Goal: Use online tool/utility: Use online tool/utility

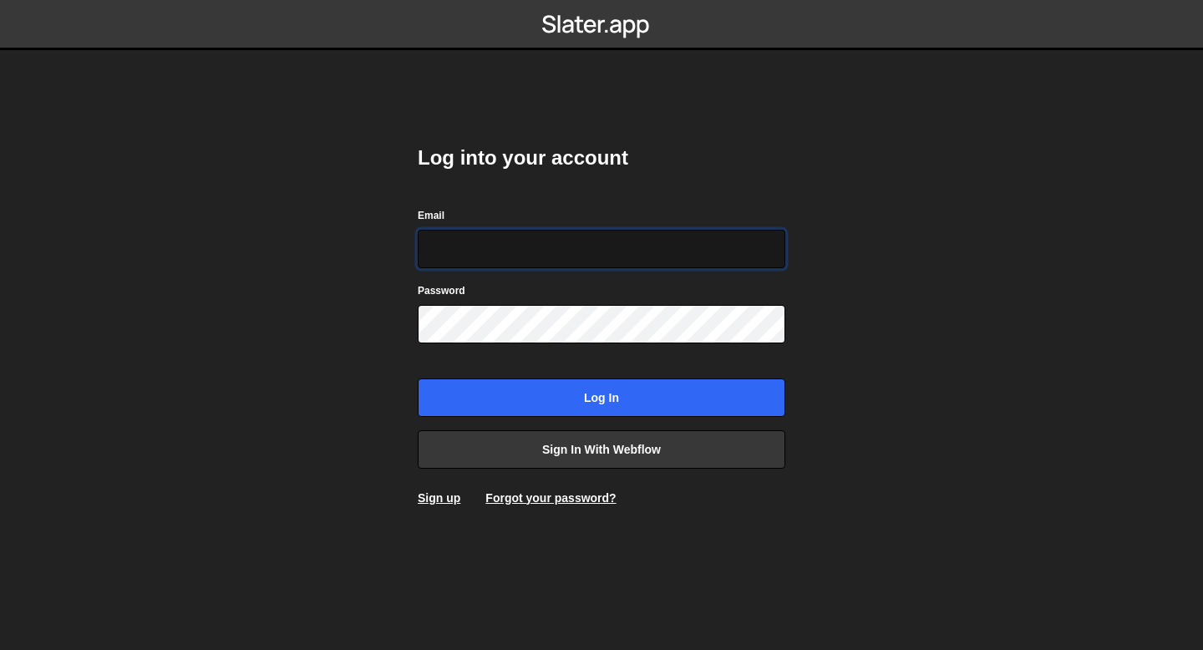
type input "bessoneliot@gmail.com"
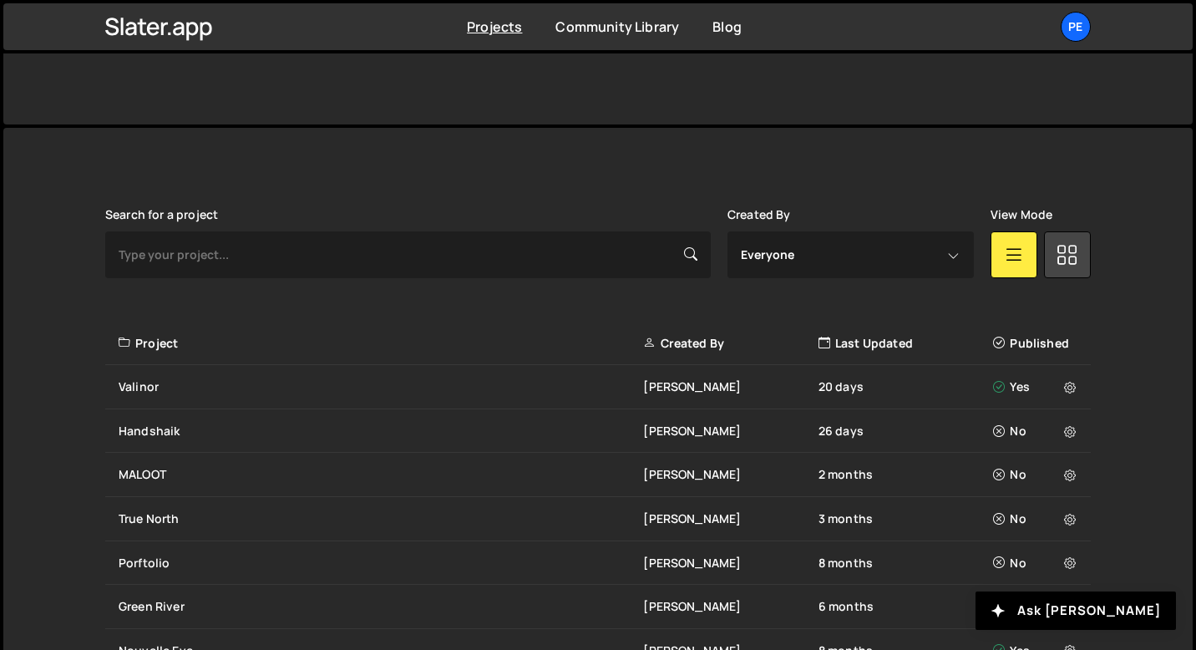
scroll to position [361, 0]
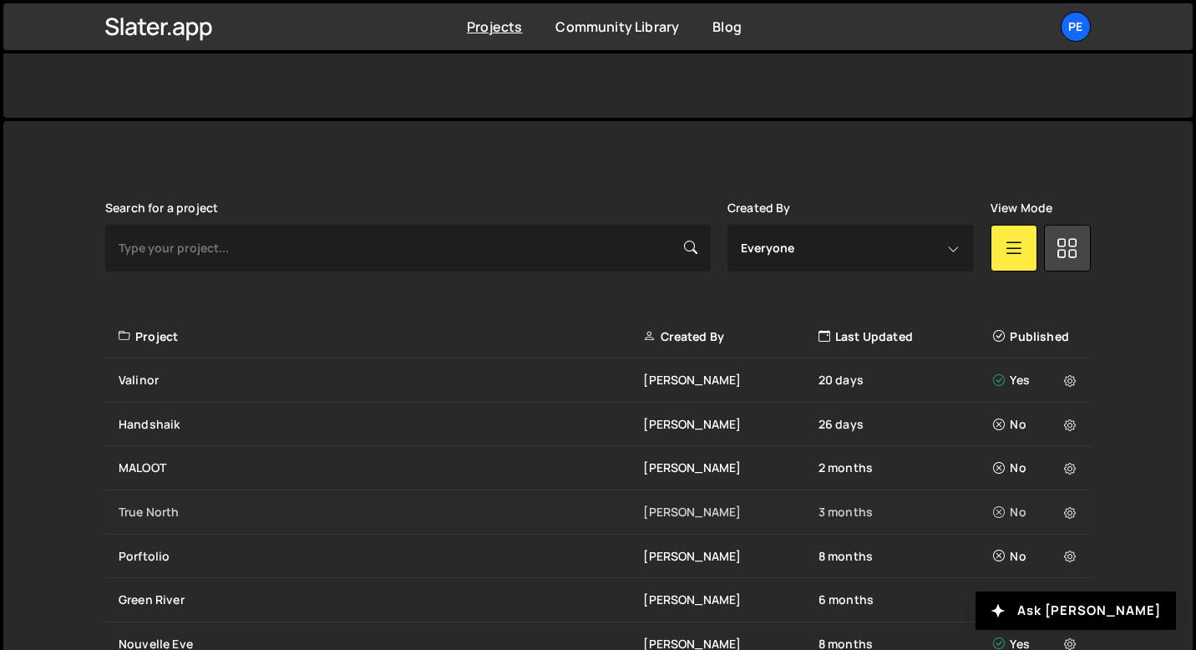
click at [149, 511] on div "True North" at bounding box center [381, 512] width 525 height 17
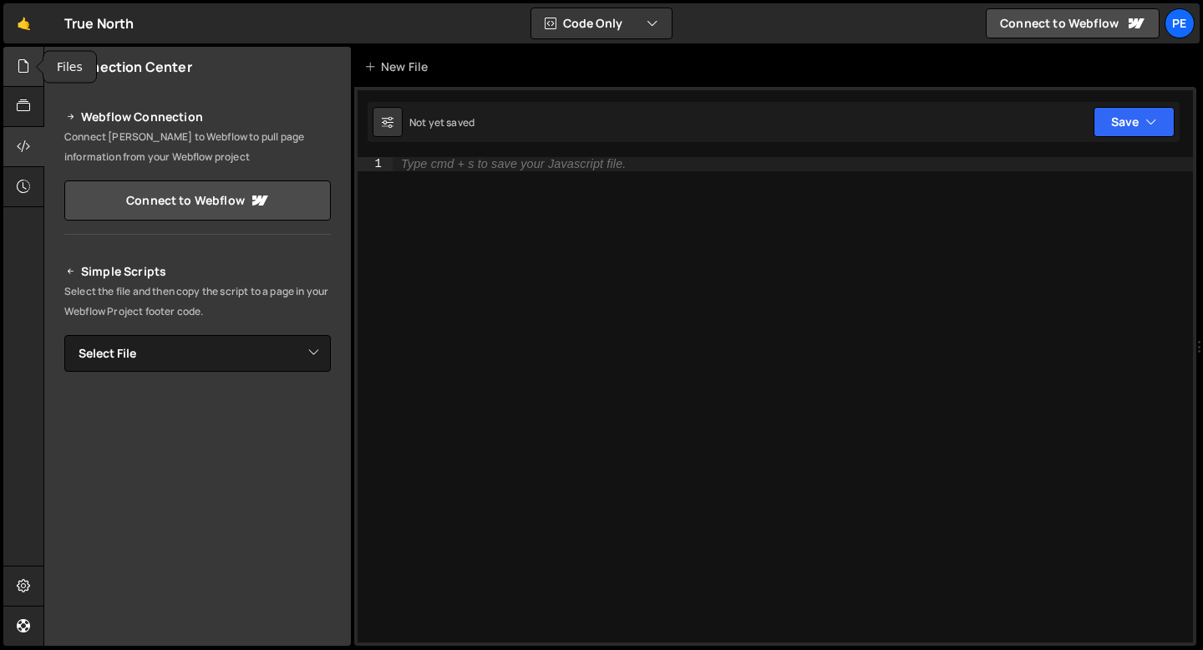
click at [22, 81] on div at bounding box center [23, 67] width 41 height 40
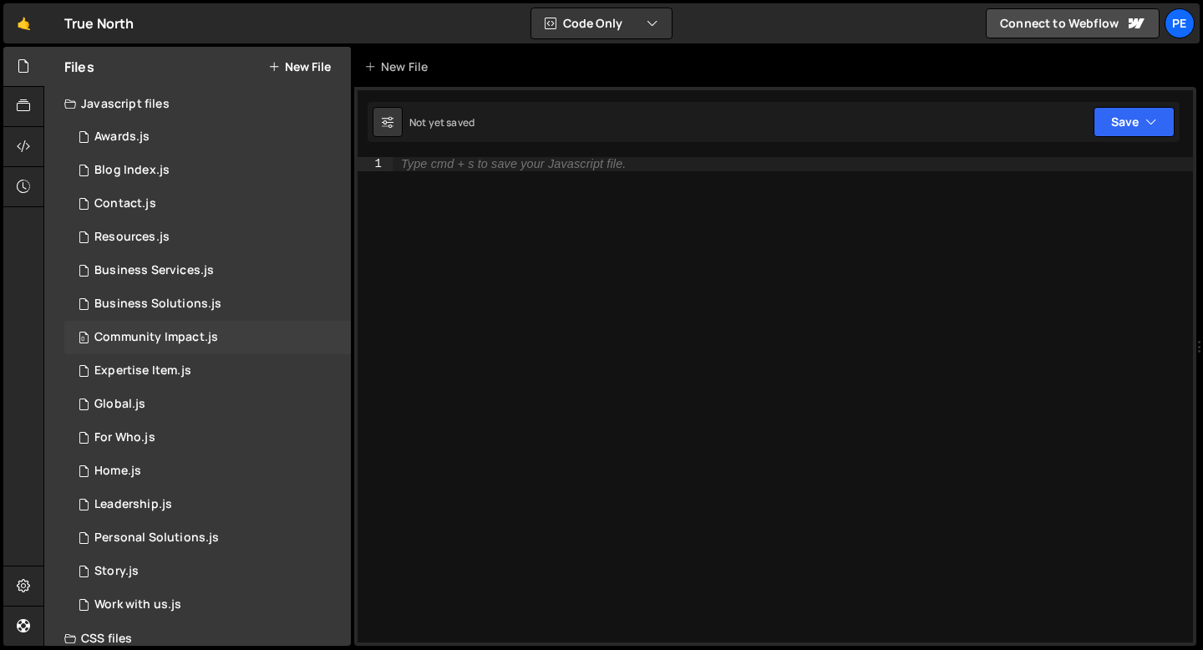
click at [149, 343] on div "Community Impact.js" at bounding box center [156, 337] width 124 height 15
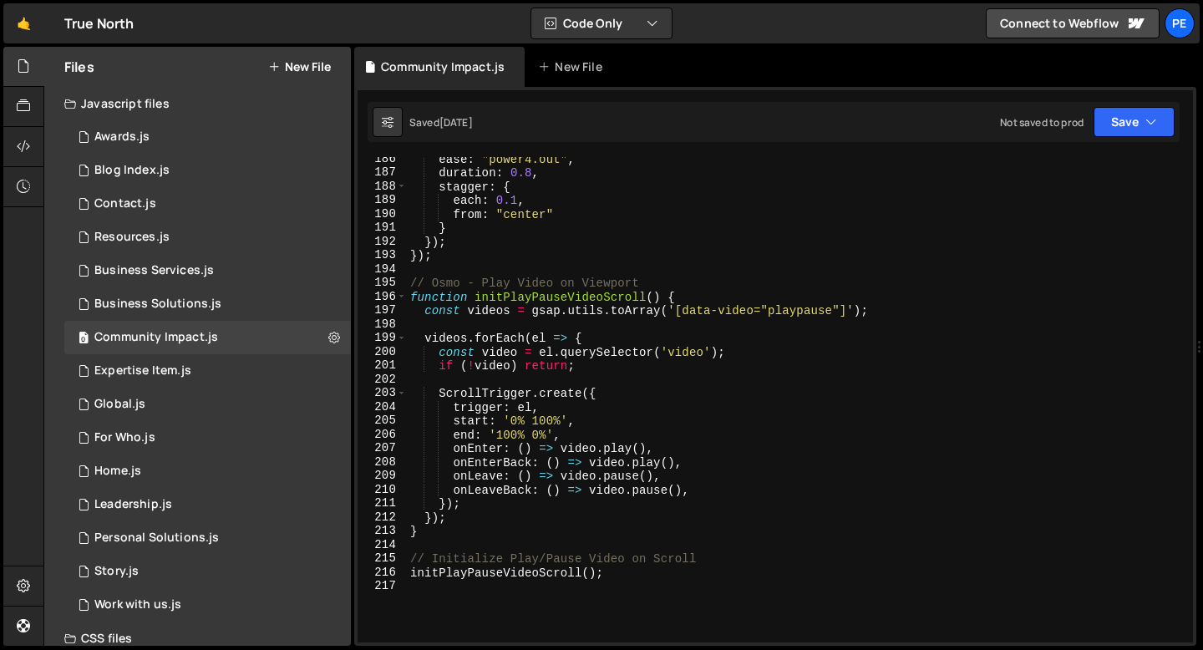
scroll to position [2742, 0]
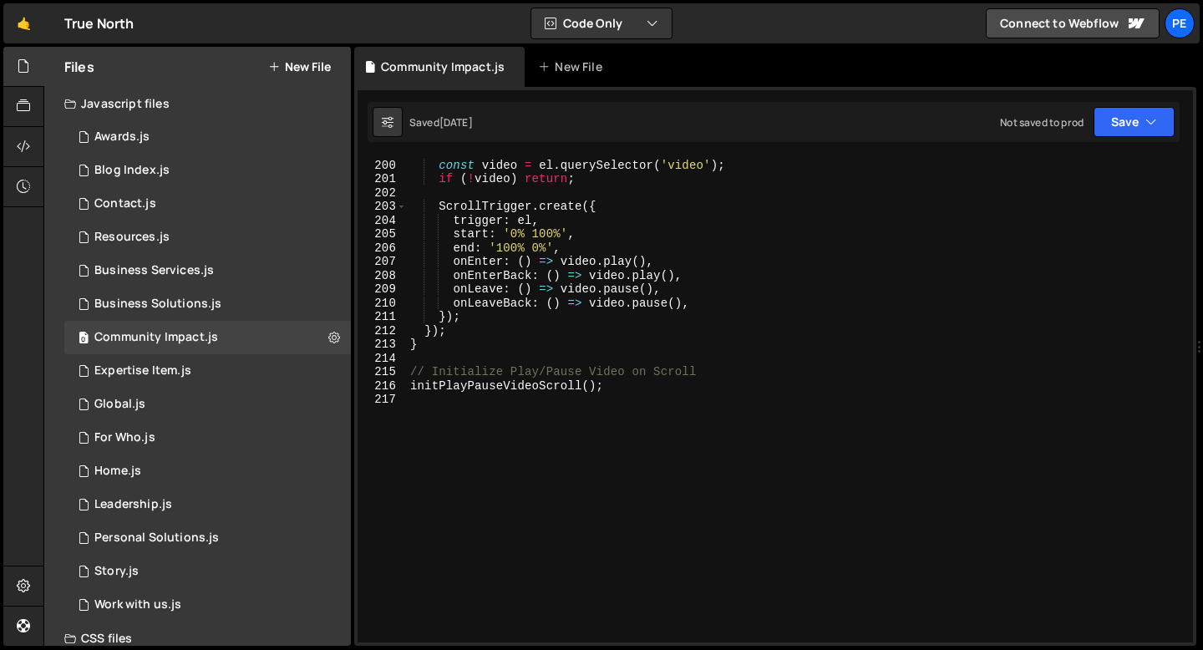
click at [435, 405] on div "videos . forEach ( el => { const video = el . querySelector ( 'video' ) ; if ( …" at bounding box center [796, 401] width 779 height 513
click at [435, 422] on div "videos . forEach ( el => { const video = el . querySelector ( 'video' ) ; if ( …" at bounding box center [796, 401] width 779 height 513
paste textarea "});"
type textarea "});"
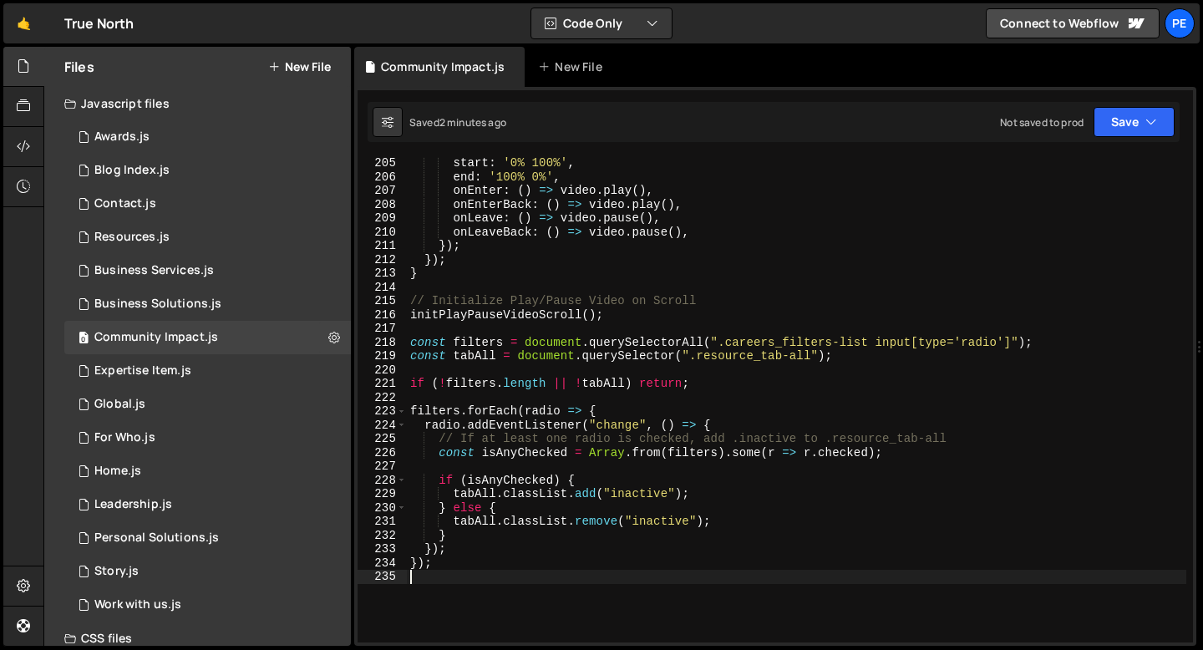
scroll to position [2813, 0]
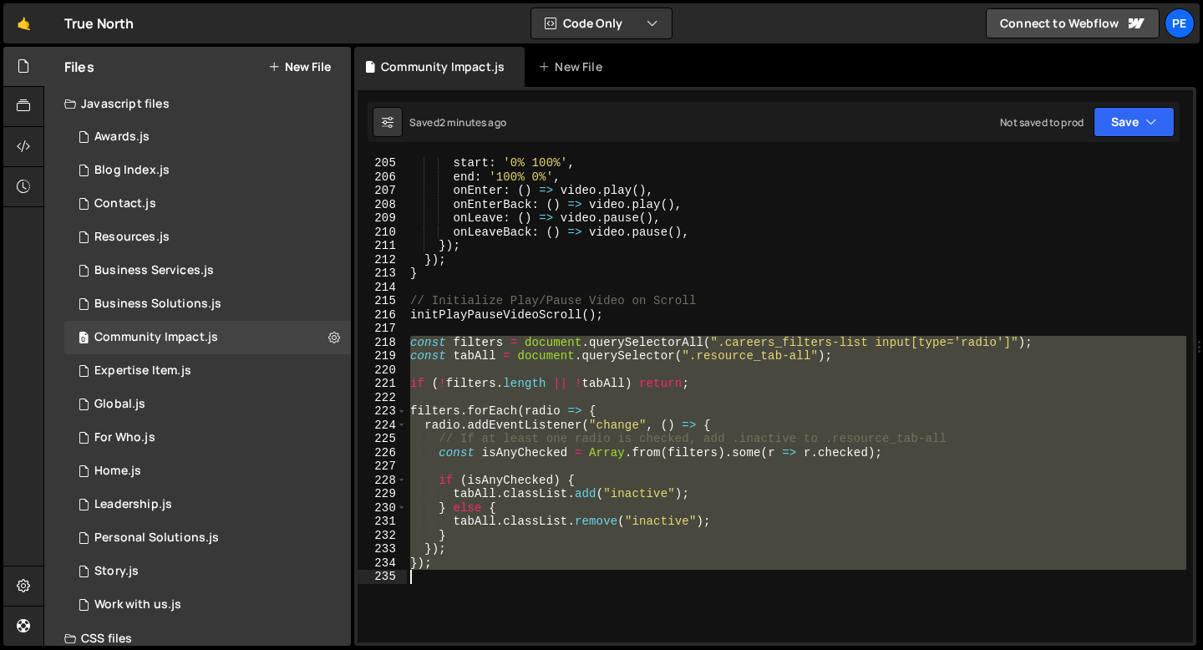
drag, startPoint x: 411, startPoint y: 341, endPoint x: 445, endPoint y: 572, distance: 233.9
click at [445, 572] on div "start : '0% 100%' , end : '100% 0%' , onEnter : ( ) => video . play ( ) , onEnt…" at bounding box center [796, 412] width 779 height 513
type textarea "});"
paste textarea
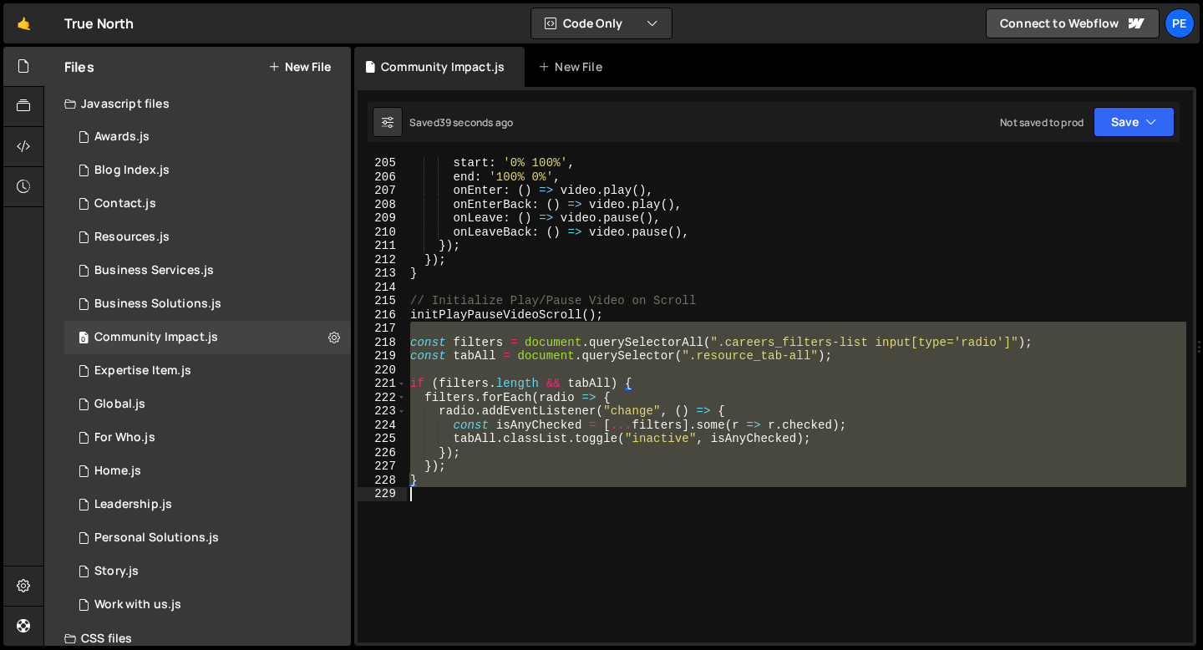
drag, startPoint x: 410, startPoint y: 334, endPoint x: 431, endPoint y: 488, distance: 155.1
click at [431, 489] on div "start : '0% 100%' , end : '100% 0%' , onEnter : ( ) => video . play ( ) , onEnt…" at bounding box center [796, 412] width 779 height 513
type textarea "}"
paste textarea
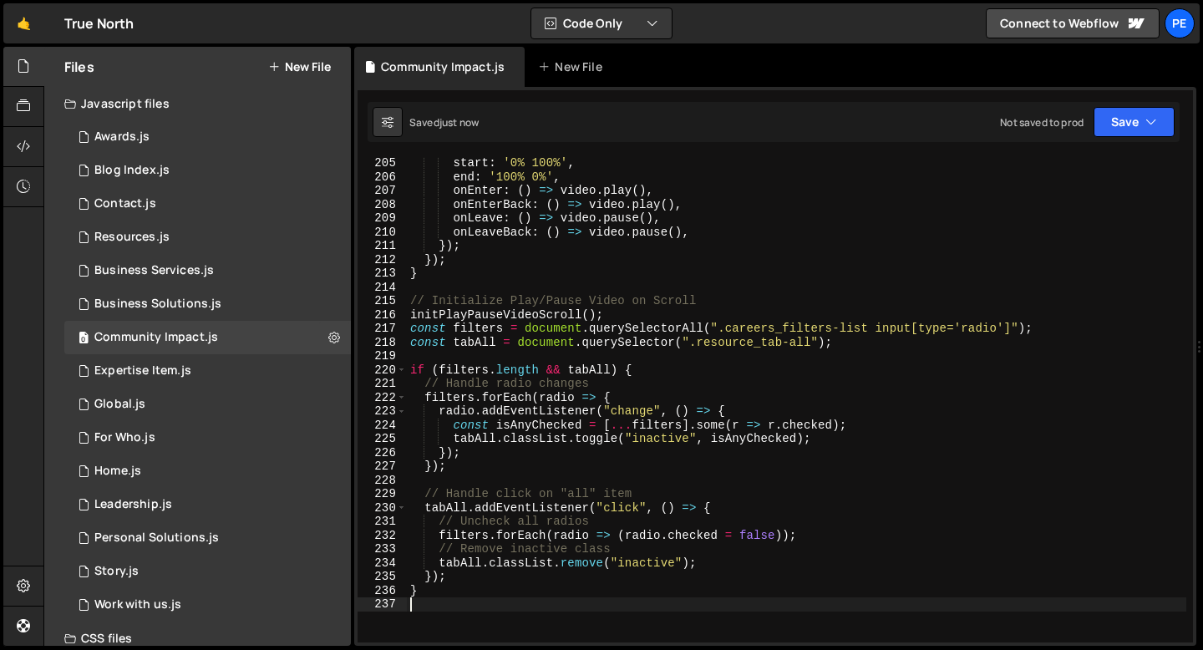
click at [614, 322] on div "start : '0% 100%' , end : '100% 0%' , onEnter : ( ) => video . play ( ) , onEnt…" at bounding box center [796, 412] width 779 height 513
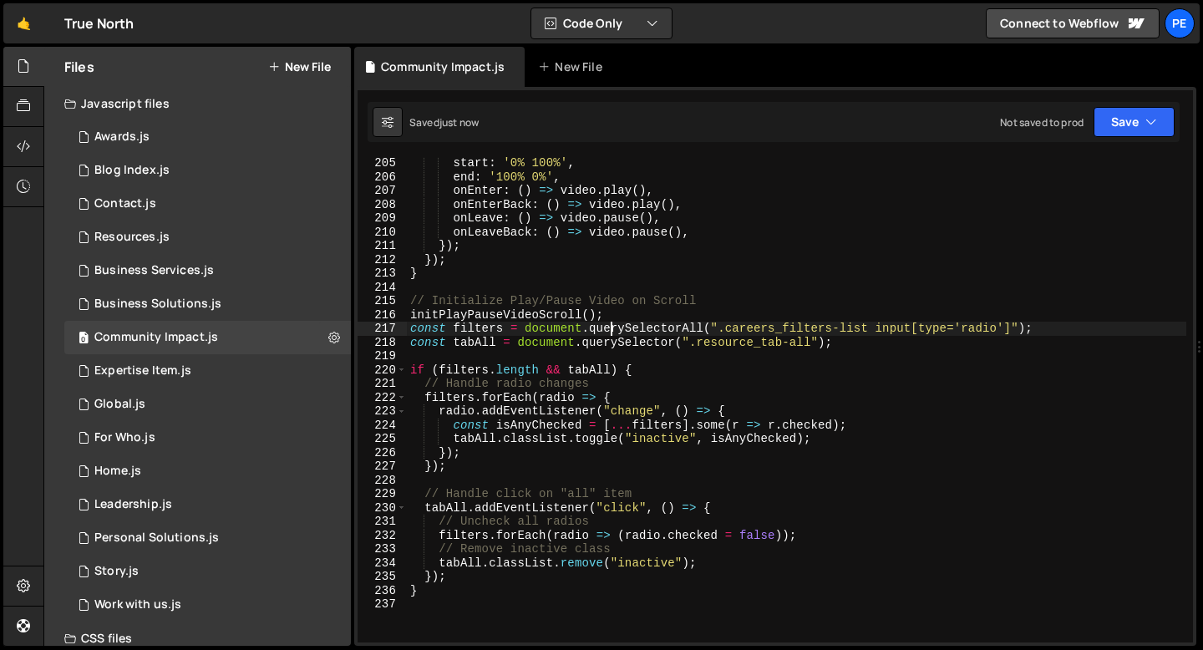
click at [611, 317] on div "start : '0% 100%' , end : '100% 0%' , onEnter : ( ) => video . play ( ) , onEnt…" at bounding box center [796, 412] width 779 height 513
type textarea "initPlayPauseVideoScroll();"
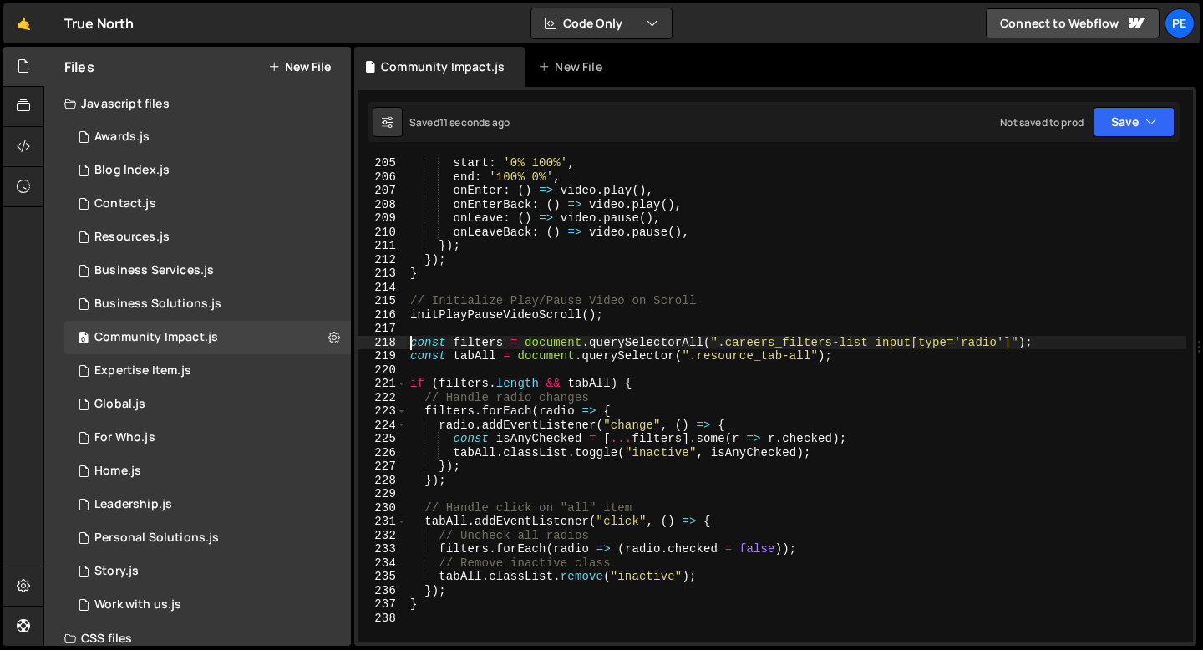
click at [486, 591] on div "start : '0% 100%' , end : '100% 0%' , onEnter : ( ) => video . play ( ) , onEnt…" at bounding box center [796, 412] width 779 height 513
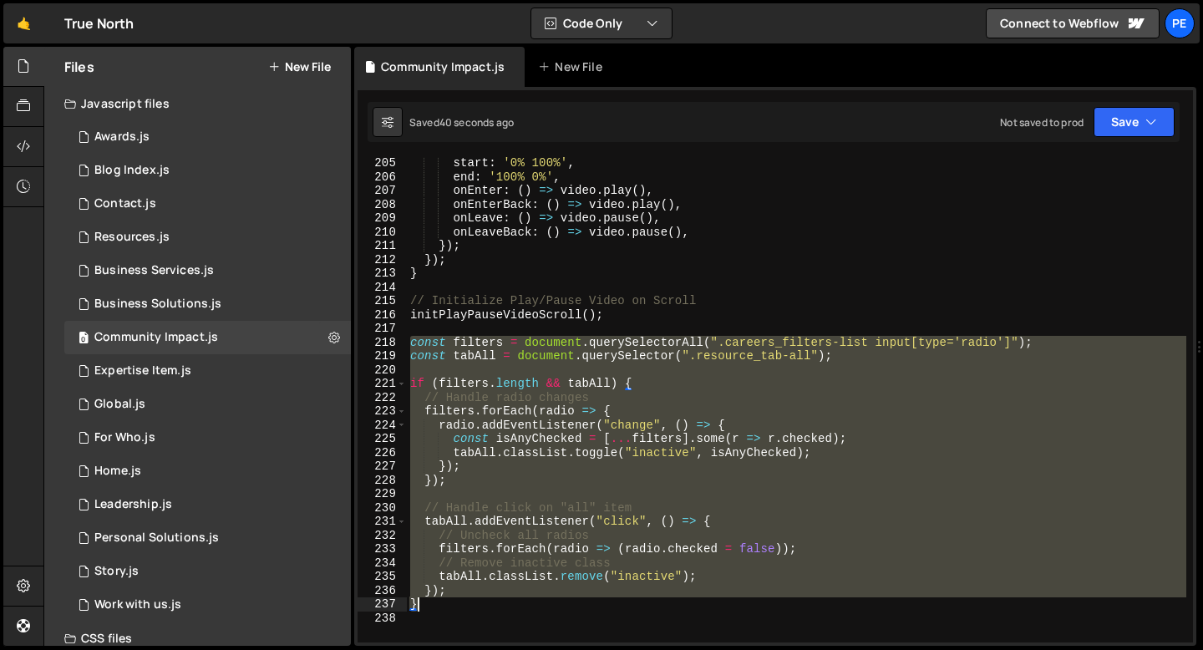
drag, startPoint x: 410, startPoint y: 338, endPoint x: 429, endPoint y: 607, distance: 270.5
click at [429, 607] on div "start : '0% 100%' , end : '100% 0%' , onEnter : ( ) => video . play ( ) , onEnt…" at bounding box center [796, 412] width 779 height 513
type textarea "}); }"
paste textarea
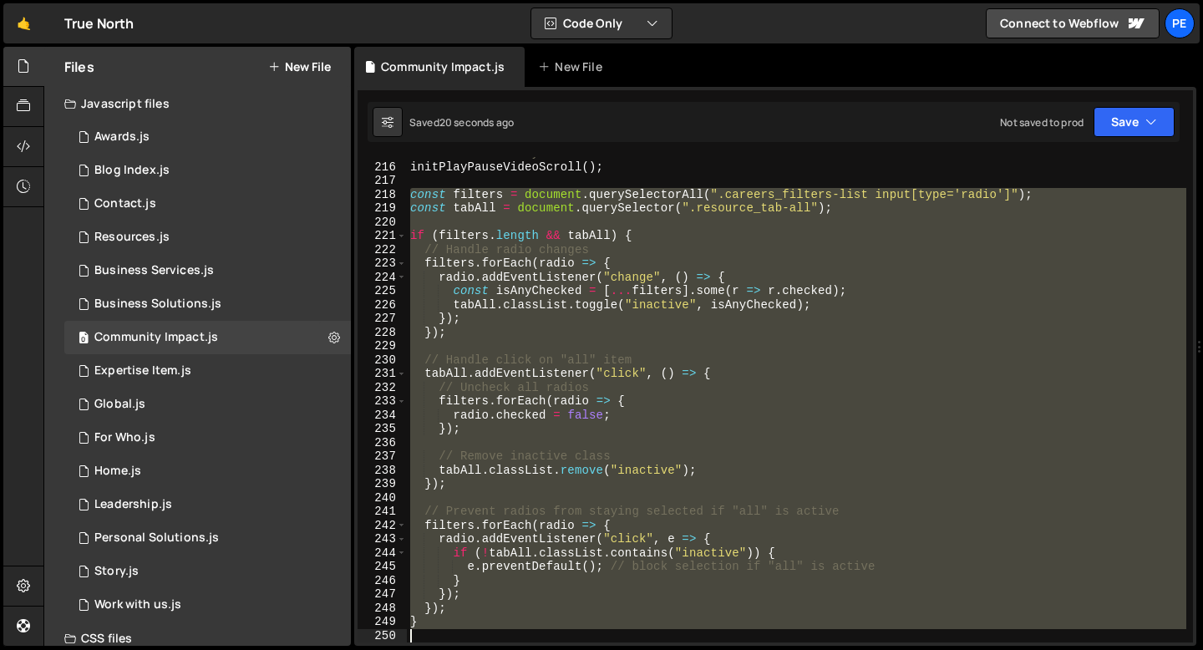
drag, startPoint x: 412, startPoint y: 195, endPoint x: 440, endPoint y: 640, distance: 445.3
click at [440, 642] on div "// Initialize Play/Pause Video on Scroll initPlayPauseVideoScroll ( ) ; const f…" at bounding box center [796, 402] width 779 height 513
type textarea "}"
paste textarea
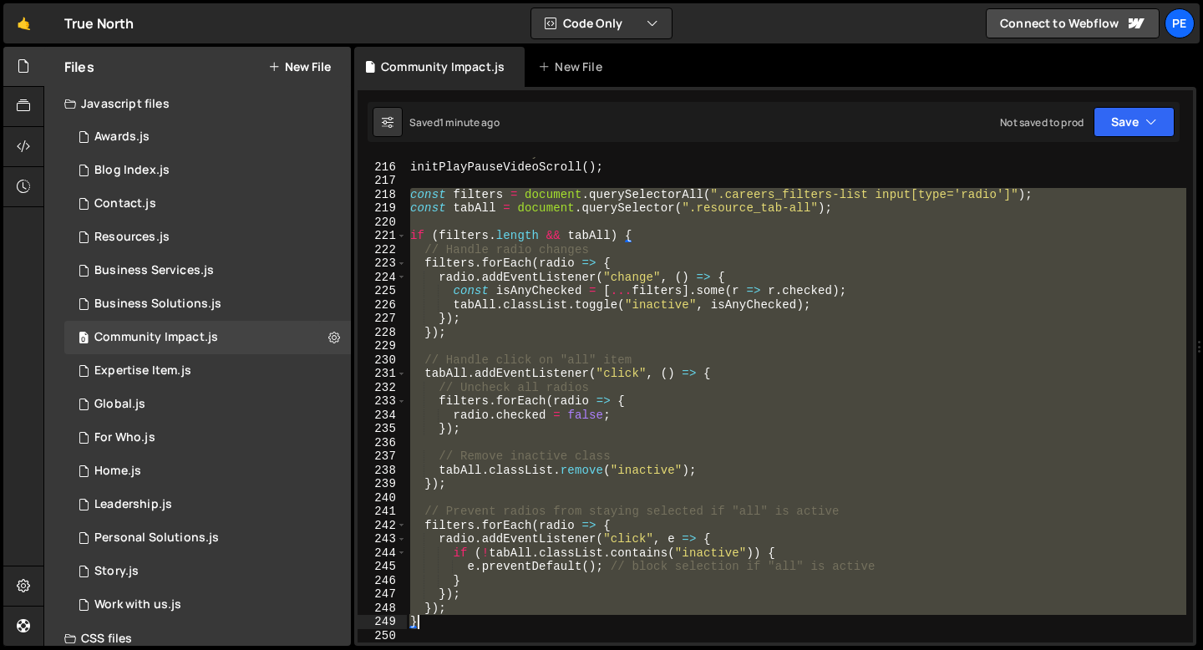
drag, startPoint x: 411, startPoint y: 193, endPoint x: 451, endPoint y: 633, distance: 442.1
click at [451, 632] on div "// Initialize Play/Pause Video on Scroll initPlayPauseVideoScroll ( ) ; const f…" at bounding box center [796, 402] width 779 height 513
type textarea "}"
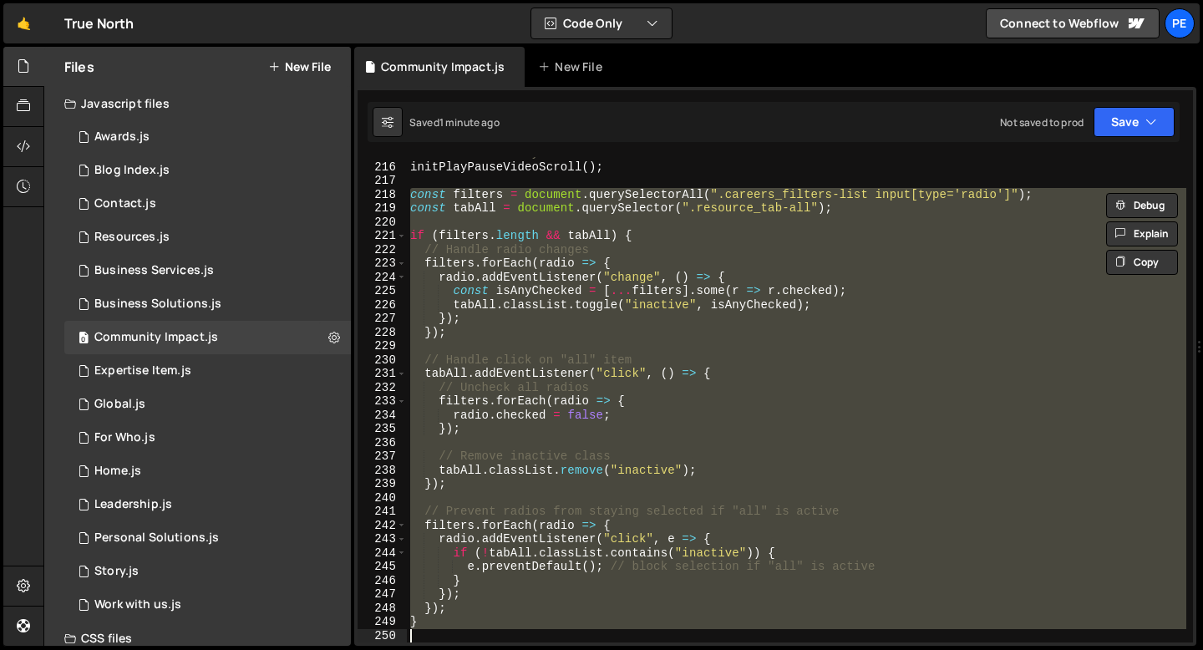
paste textarea
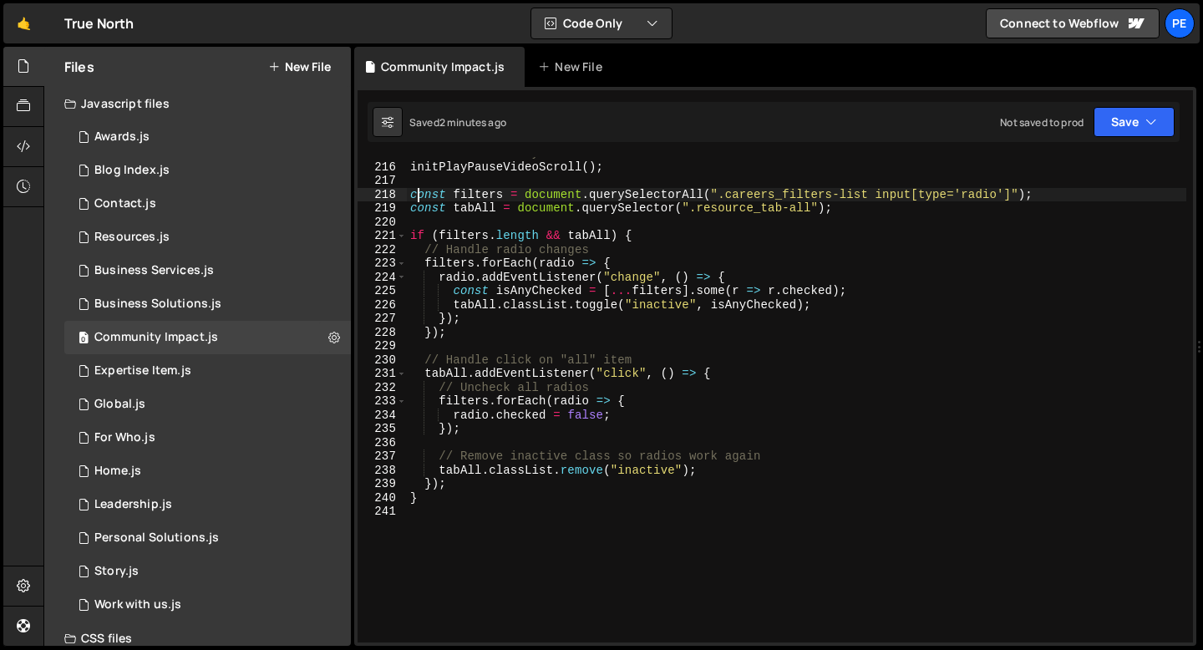
click at [414, 195] on div "// Initialize Play/Pause Video on Scroll initPlayPauseVideoScroll ( ) ; const f…" at bounding box center [796, 402] width 779 height 513
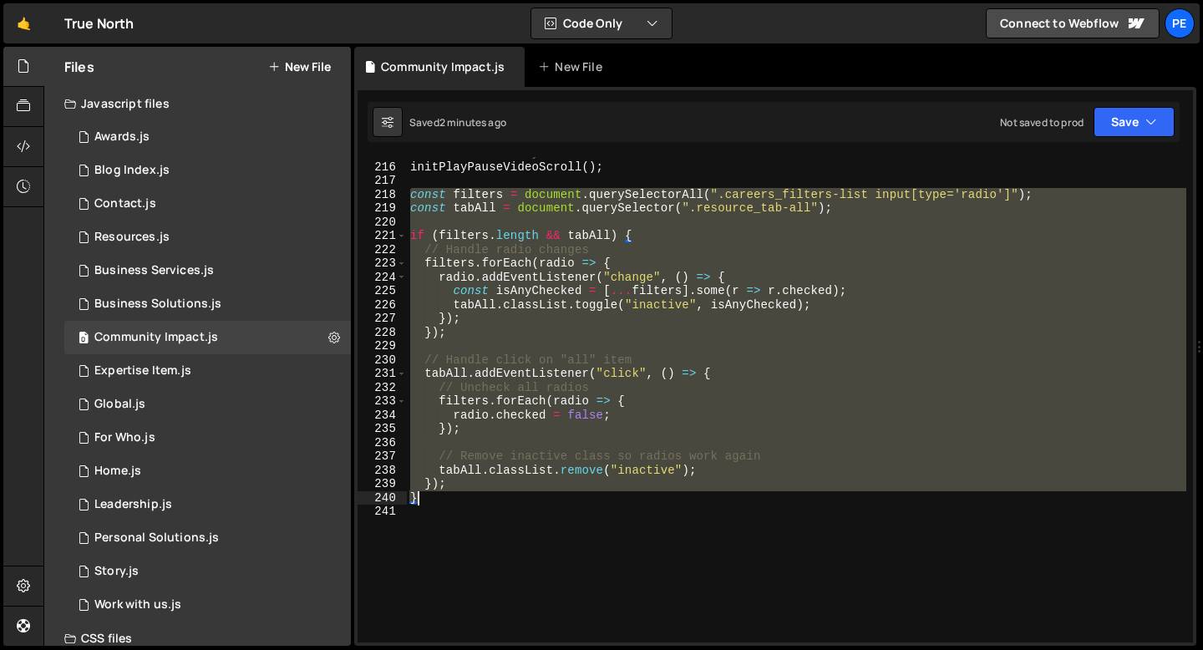
drag, startPoint x: 413, startPoint y: 195, endPoint x: 432, endPoint y: 495, distance: 299.7
click at [432, 495] on div "// Initialize Play/Pause Video on Scroll initPlayPauseVideoScroll ( ) ; const f…" at bounding box center [796, 402] width 779 height 513
type textarea "}); }"
paste textarea
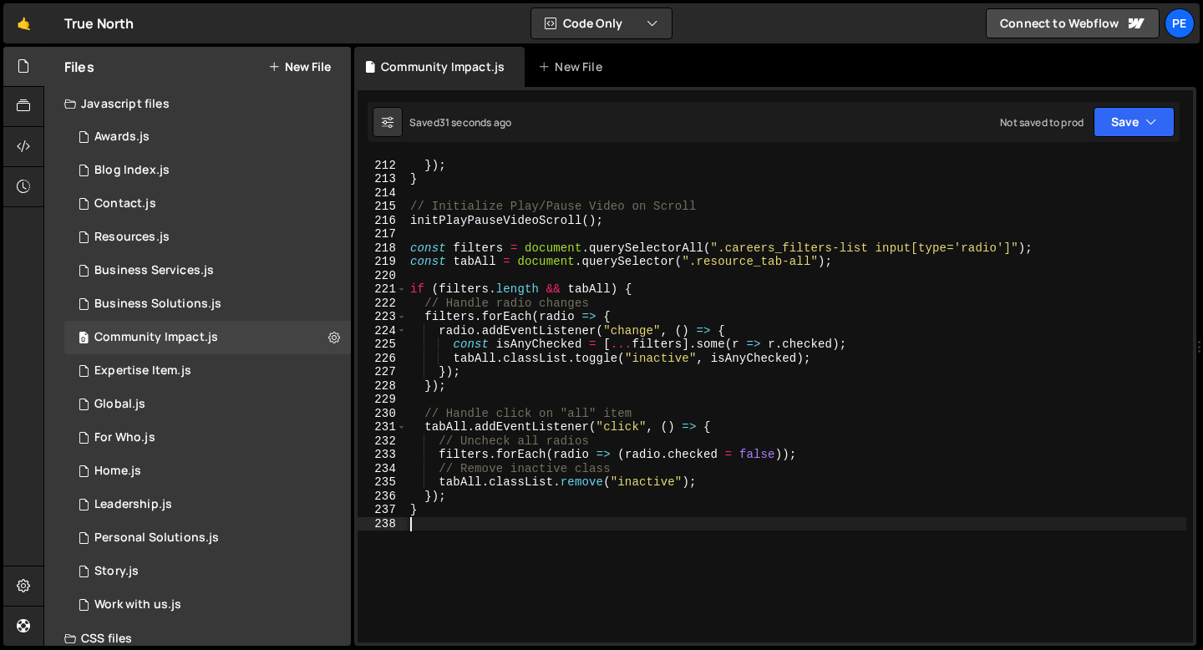
scroll to position [2884, 0]
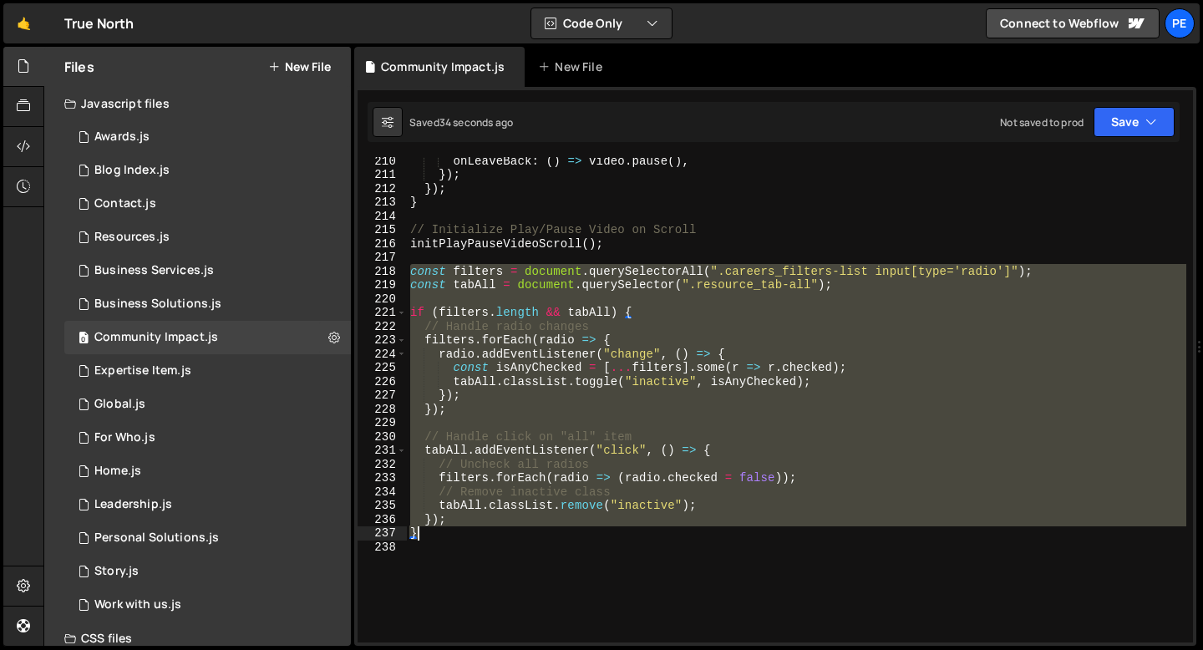
drag, startPoint x: 411, startPoint y: 273, endPoint x: 438, endPoint y: 539, distance: 267.0
click at [438, 539] on div "onLeaveBack : ( ) => video . pause ( ) , }) ; }) ; } // Initialize Play/Pause V…" at bounding box center [796, 410] width 779 height 513
type textarea "}); }"
paste textarea
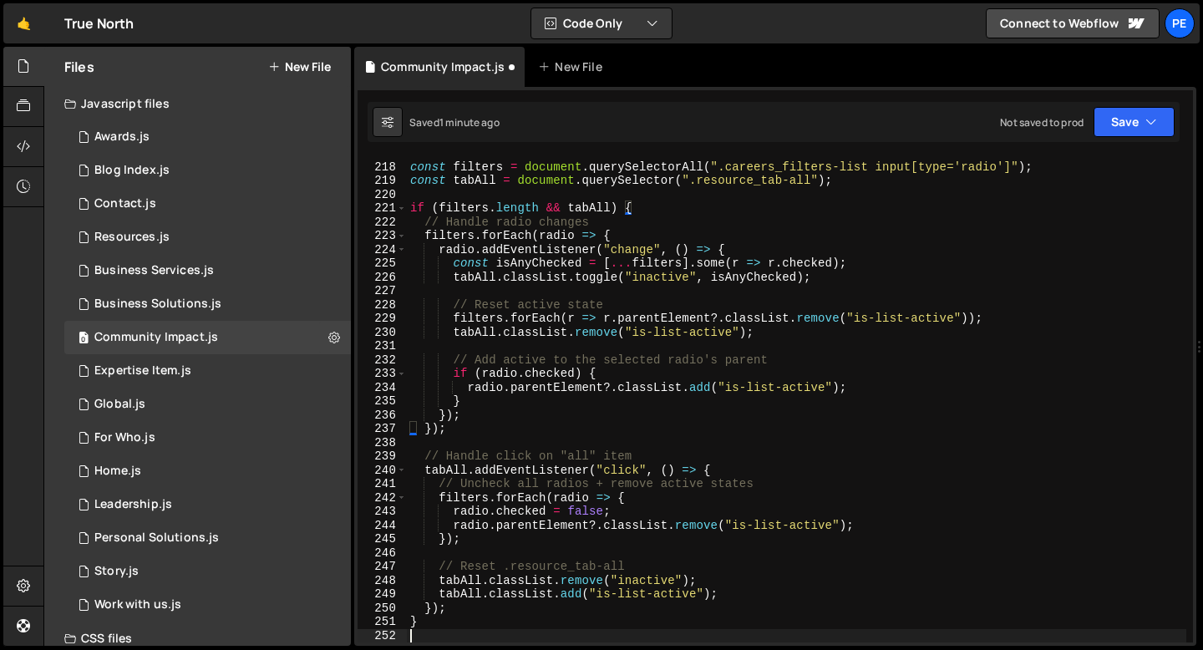
scroll to position [2988, 0]
